Goal: Find specific page/section: Find specific page/section

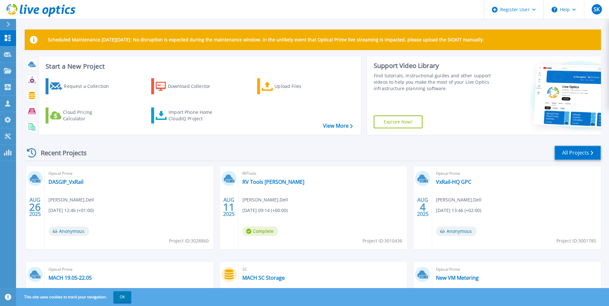
click at [578, 151] on link "All Projects" at bounding box center [578, 153] width 47 height 14
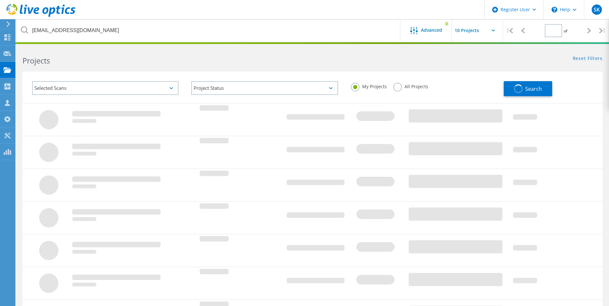
type input "1"
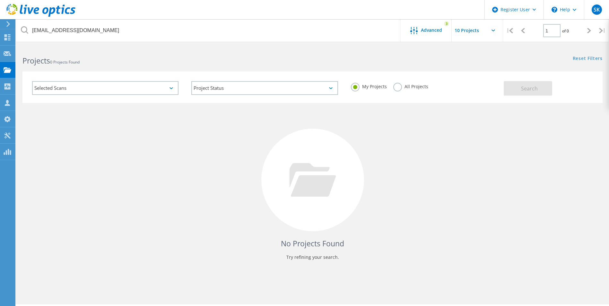
click at [397, 87] on label "All Projects" at bounding box center [410, 86] width 35 height 6
click at [0, 0] on input "All Projects" at bounding box center [0, 0] width 0 height 0
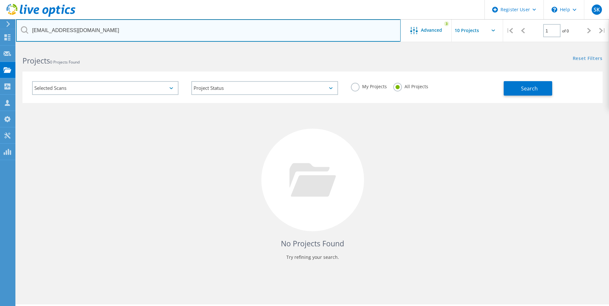
drag, startPoint x: 101, startPoint y: 33, endPoint x: -40, endPoint y: 15, distance: 141.8
click at [0, 15] on html "Register User \n Help Explore Helpful Articles Contact Support SK Dell User [PE…" at bounding box center [304, 162] width 609 height 324
paste input "[PERSON_NAME] <[PERSON_NAME][EMAIL_ADDRESS][DOMAIN_NAME]>"
type input "[PERSON_NAME] <[PERSON_NAME][EMAIL_ADDRESS][DOMAIN_NAME]>"
drag, startPoint x: 130, startPoint y: 30, endPoint x: -88, endPoint y: 4, distance: 219.6
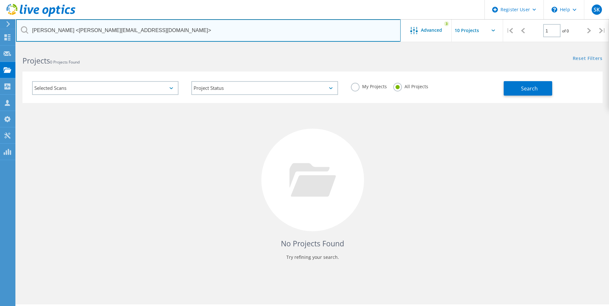
click at [0, 4] on html "Register User \n Help Explore Helpful Articles Contact Support SK Dell User Sop…" at bounding box center [304, 162] width 609 height 324
paste input "3045372"
type input "3045372"
